Goal: Transaction & Acquisition: Purchase product/service

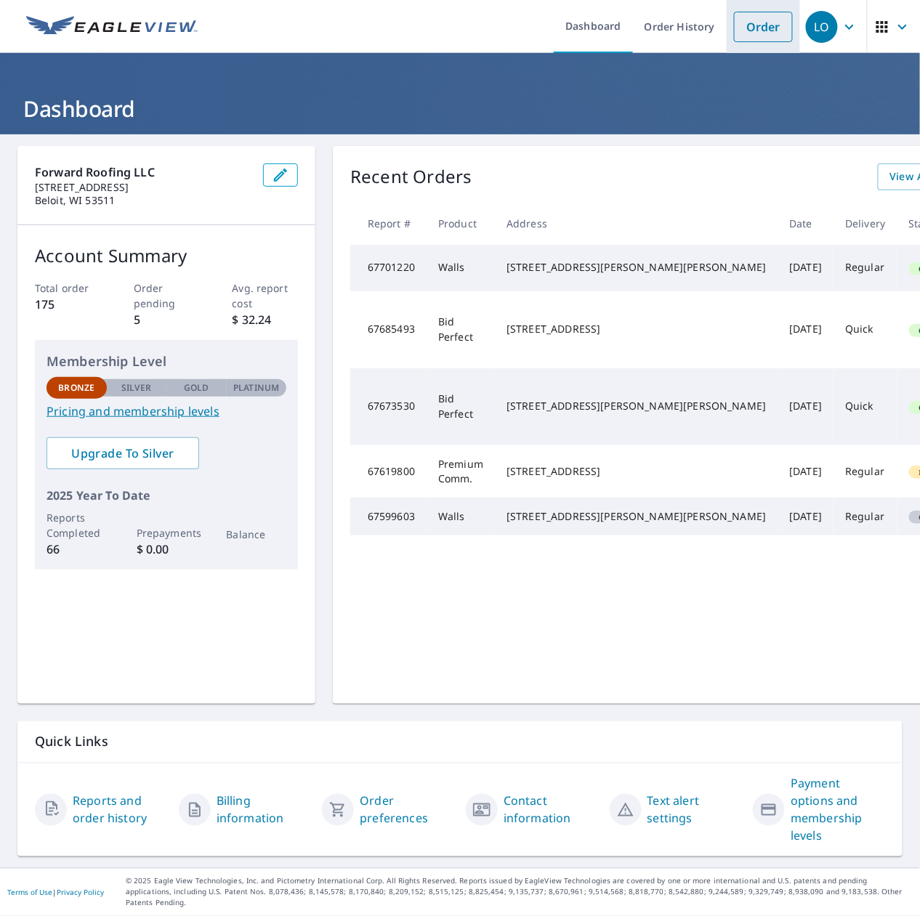
click at [757, 22] on link "Order" at bounding box center [763, 27] width 59 height 31
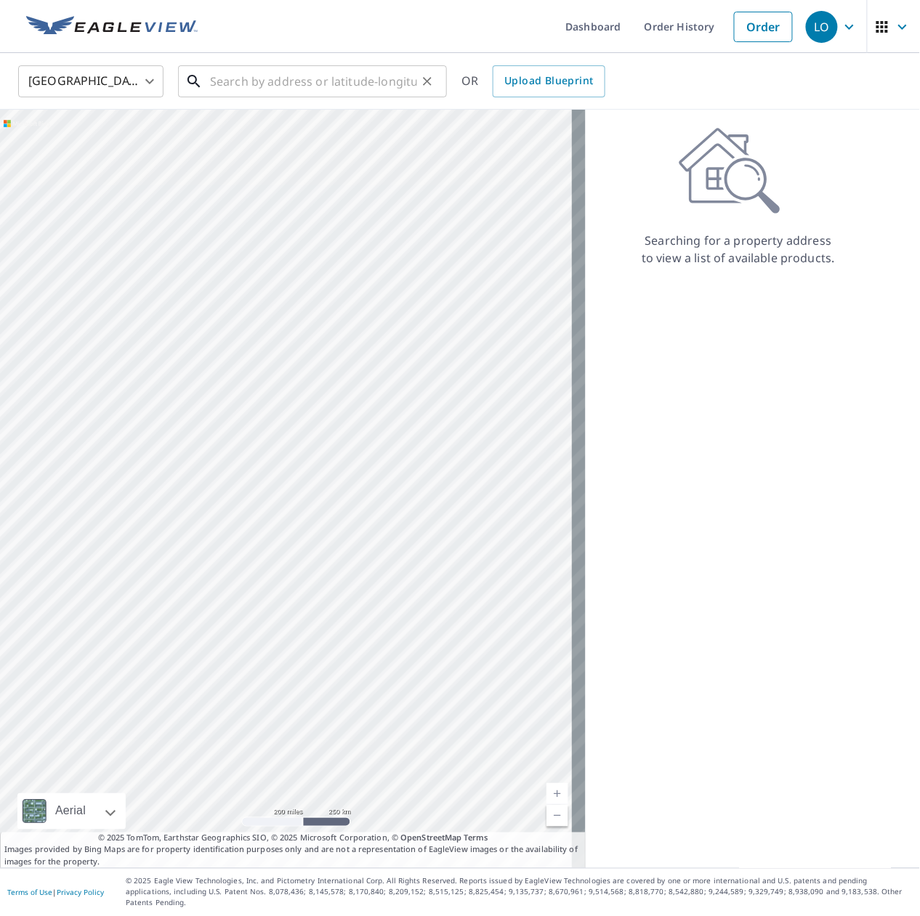
click at [224, 80] on input "text" at bounding box center [313, 81] width 207 height 41
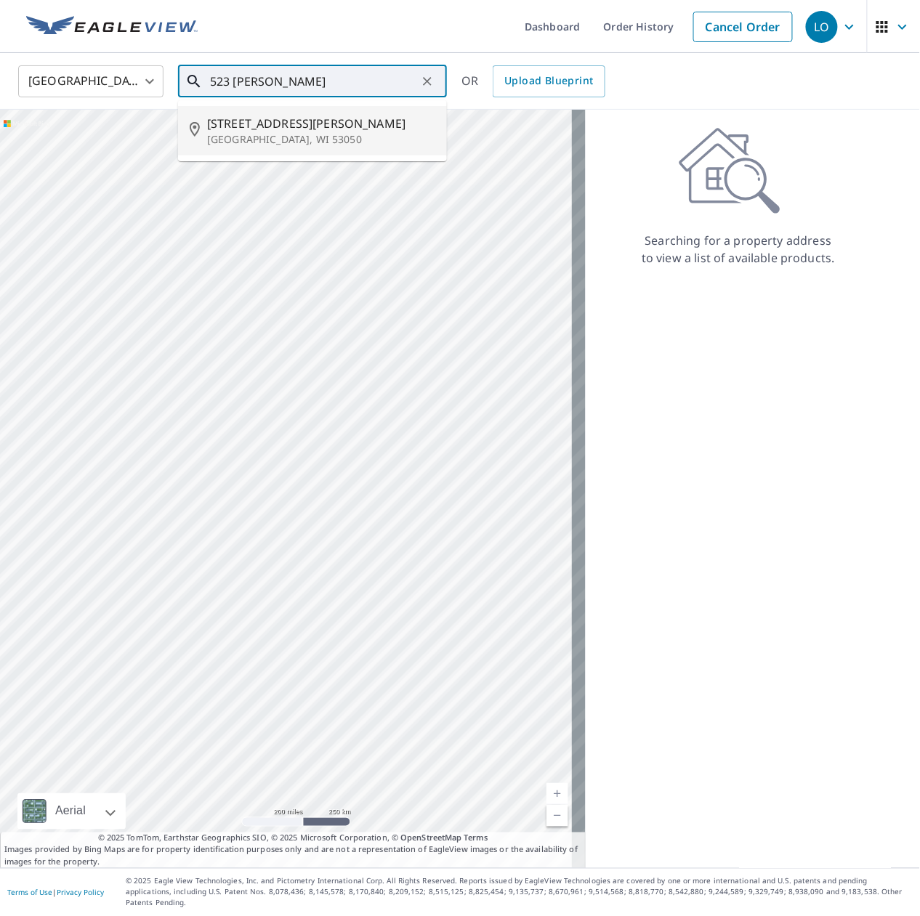
click at [338, 138] on p "[GEOGRAPHIC_DATA], WI 53050" at bounding box center [321, 139] width 228 height 15
type input "[STREET_ADDRESS][PERSON_NAME][PERSON_NAME]"
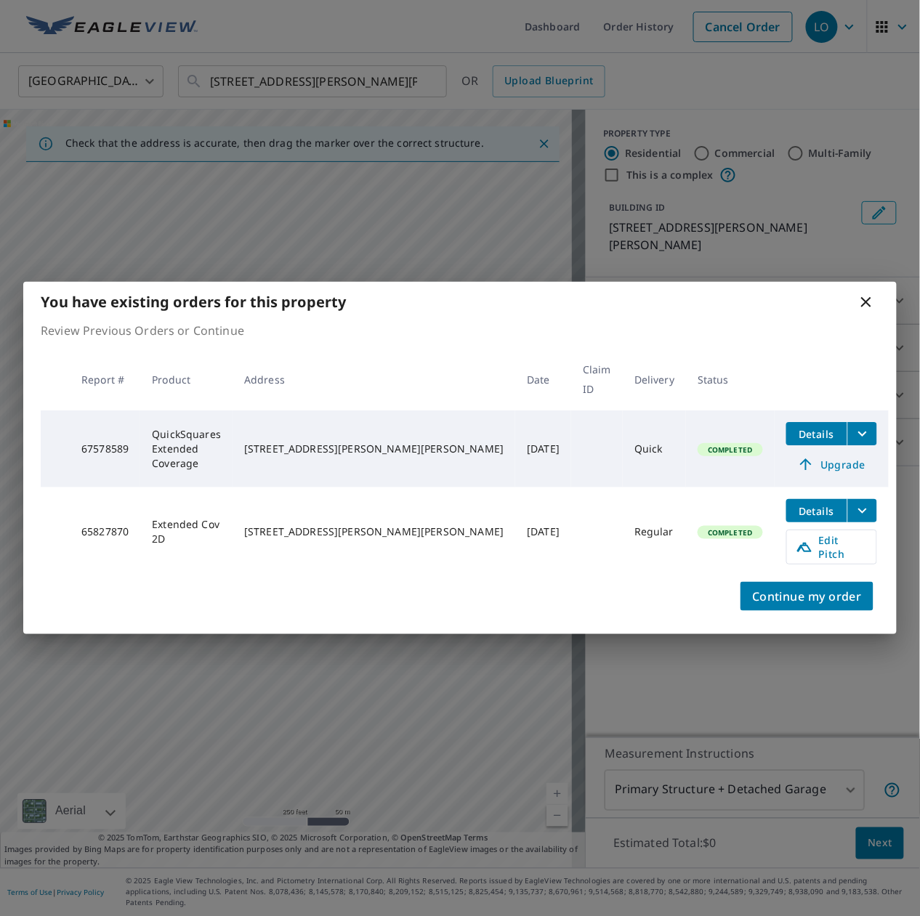
click at [867, 311] on icon at bounding box center [865, 301] width 17 height 17
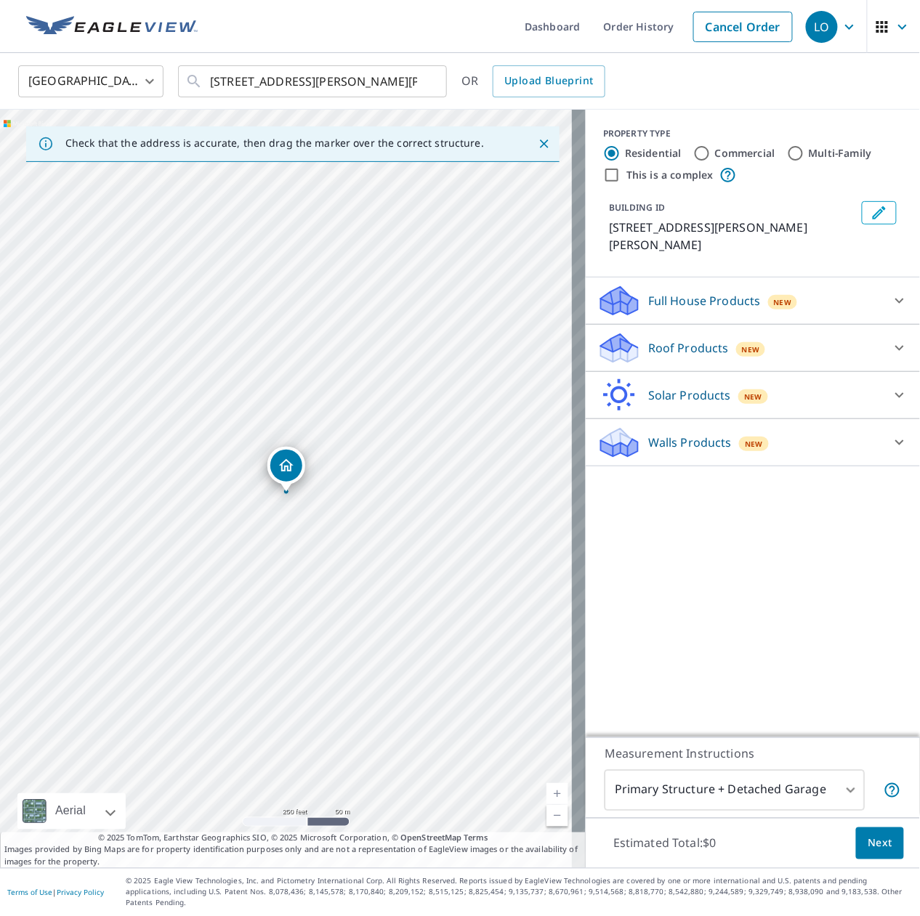
click at [803, 426] on div "Walls Products New" at bounding box center [739, 443] width 285 height 34
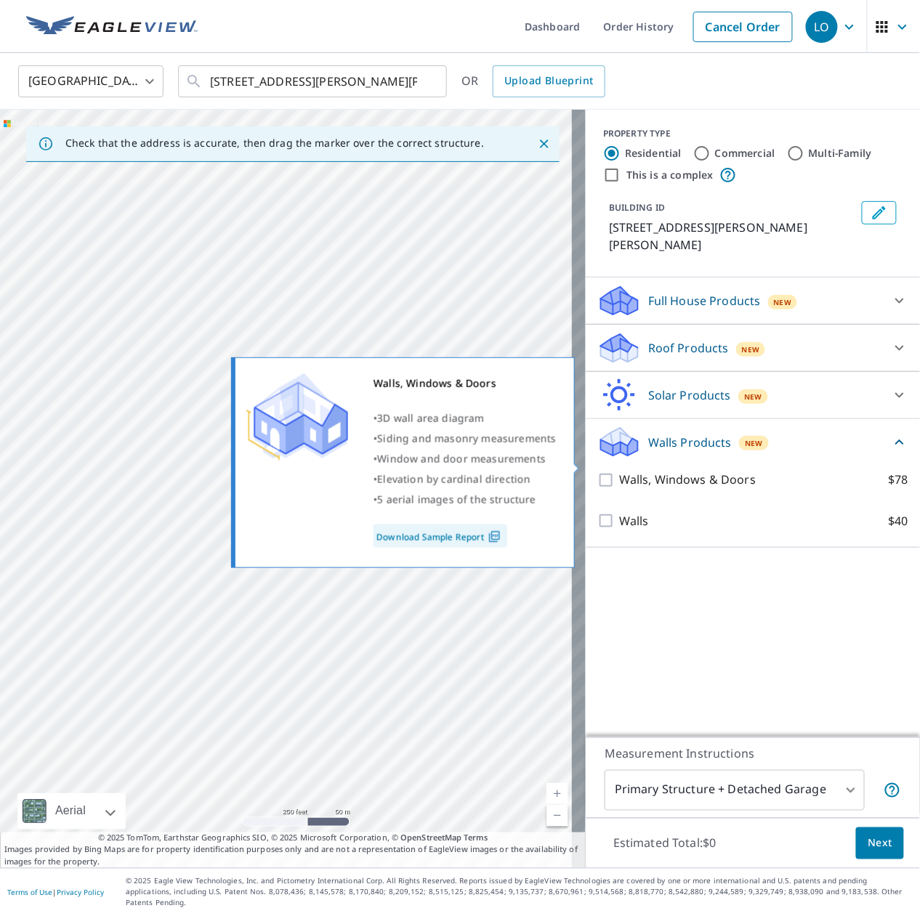
click at [672, 471] on p "Walls, Windows & Doors" at bounding box center [687, 480] width 137 height 18
click at [619, 471] on input "Walls, Windows & Doors $78" at bounding box center [608, 479] width 22 height 17
checkbox input "true"
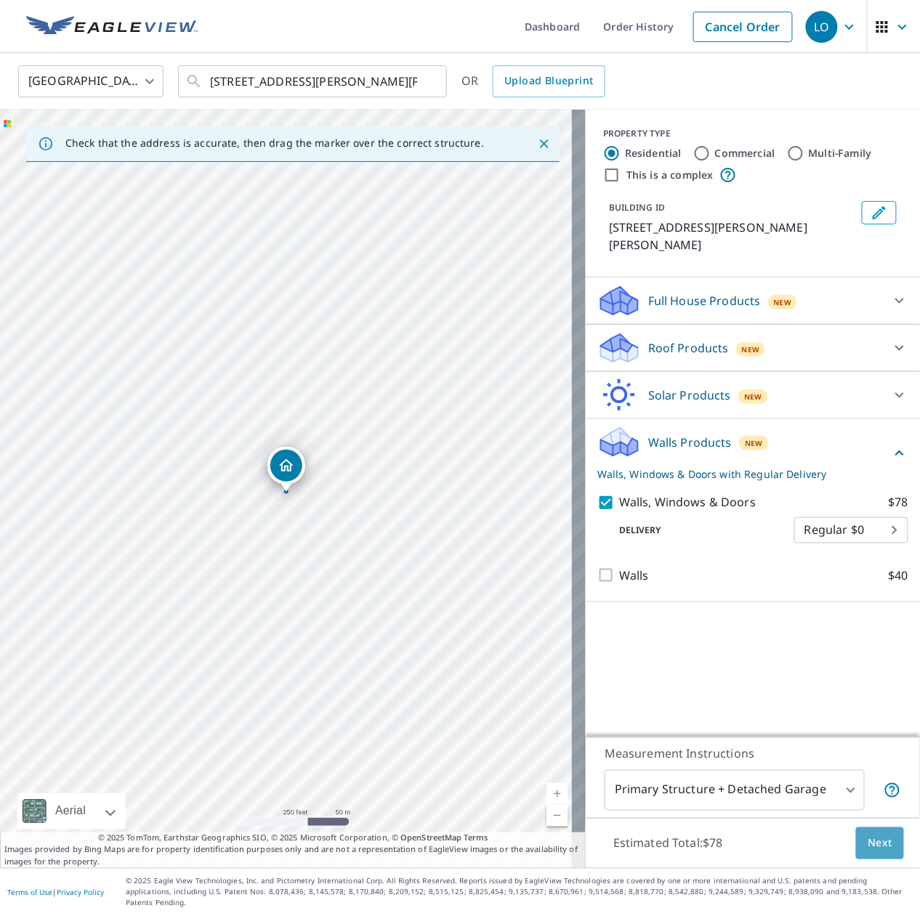
click at [869, 853] on span "Next" at bounding box center [879, 844] width 25 height 18
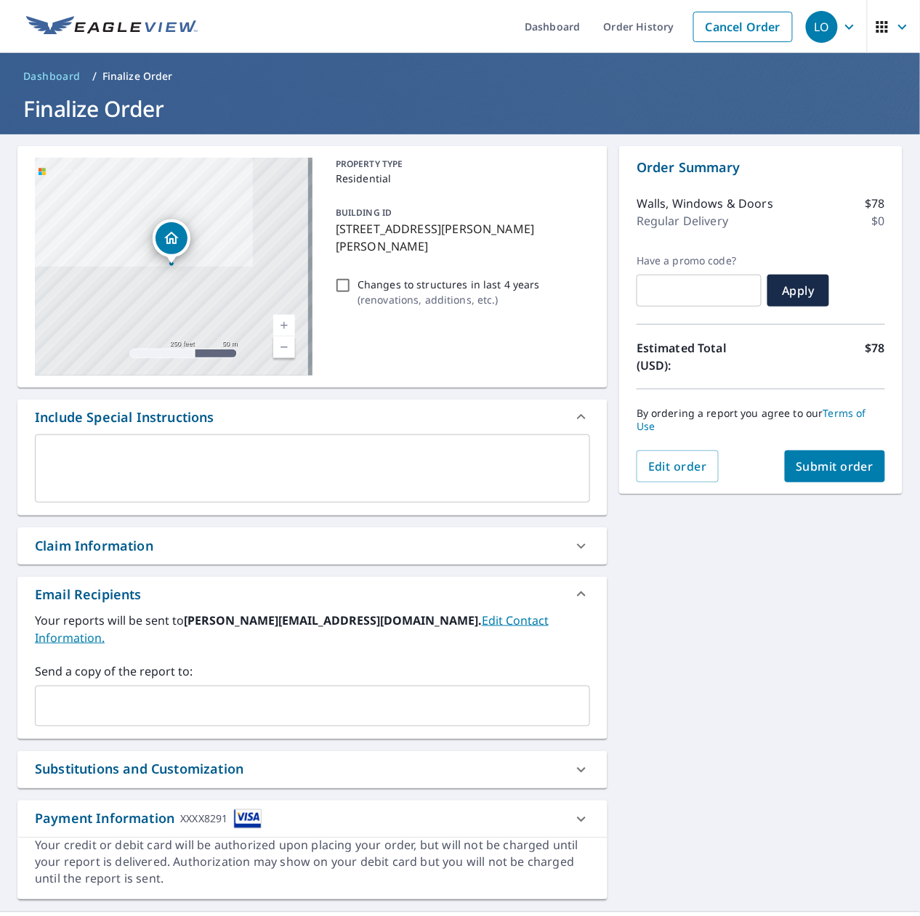
click at [832, 456] on button "Submit order" at bounding box center [834, 466] width 101 height 32
